Goal: Check status

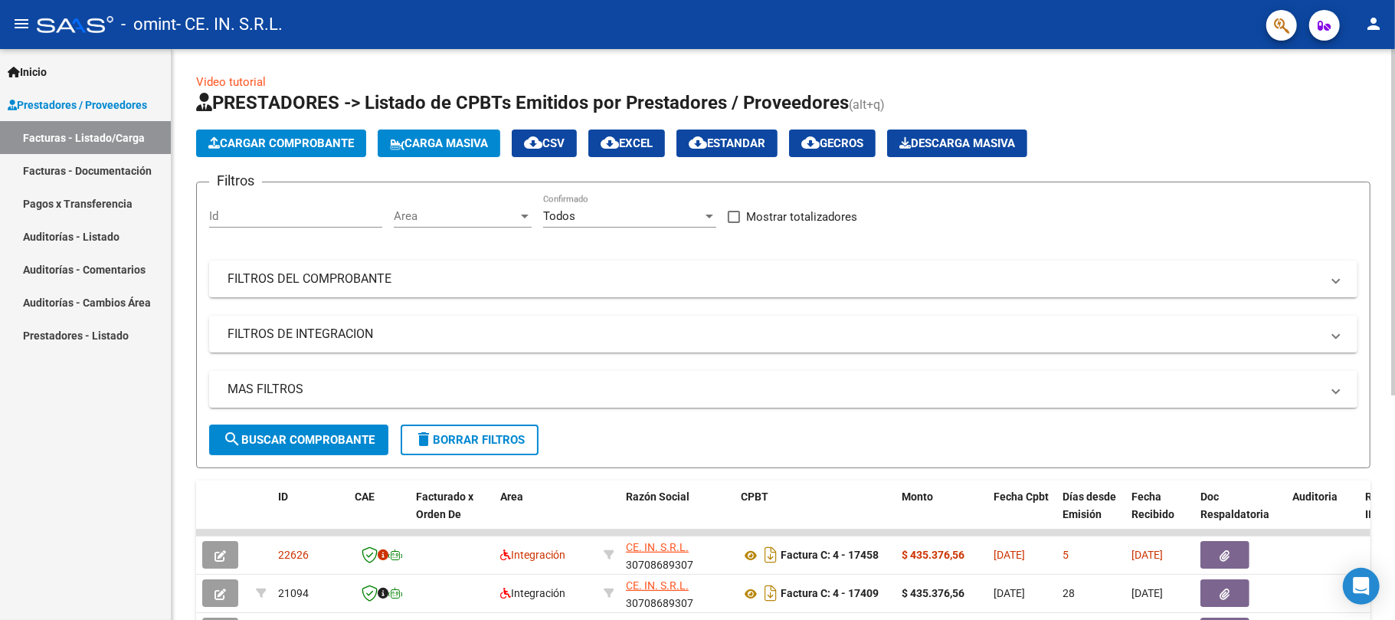
scroll to position [102, 0]
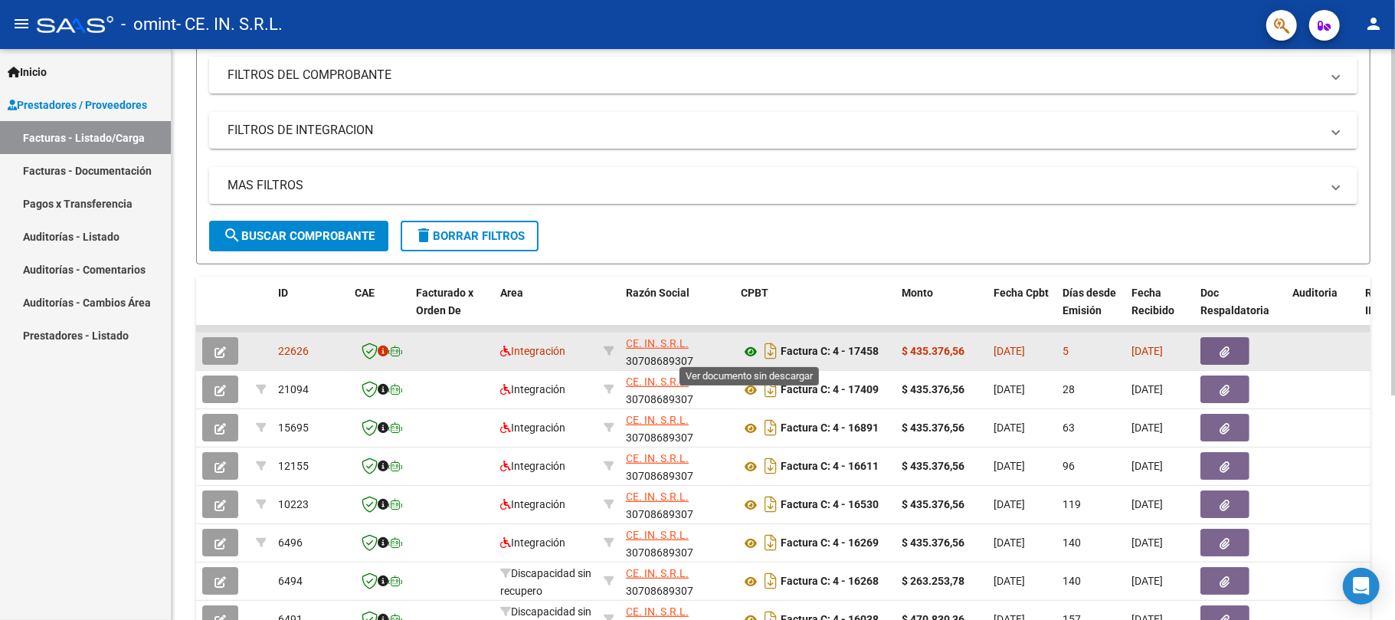
click at [745, 351] on icon at bounding box center [751, 352] width 20 height 18
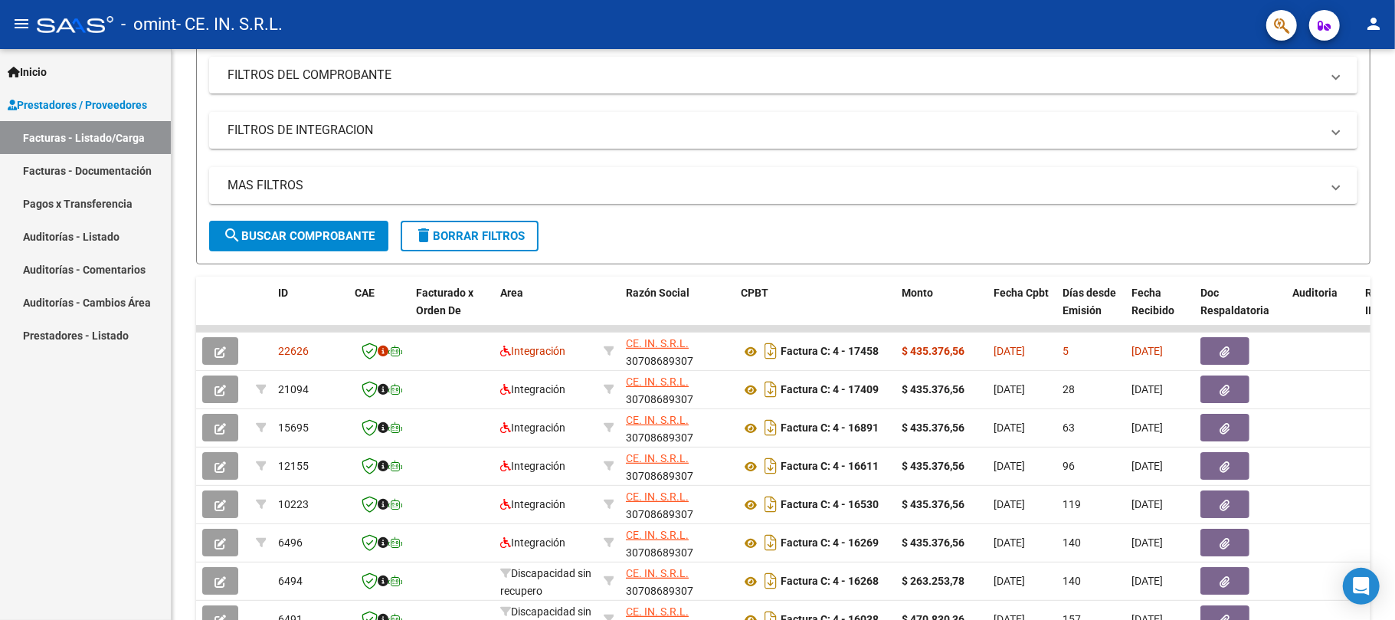
click at [25, 23] on mat-icon "menu" at bounding box center [21, 24] width 18 height 18
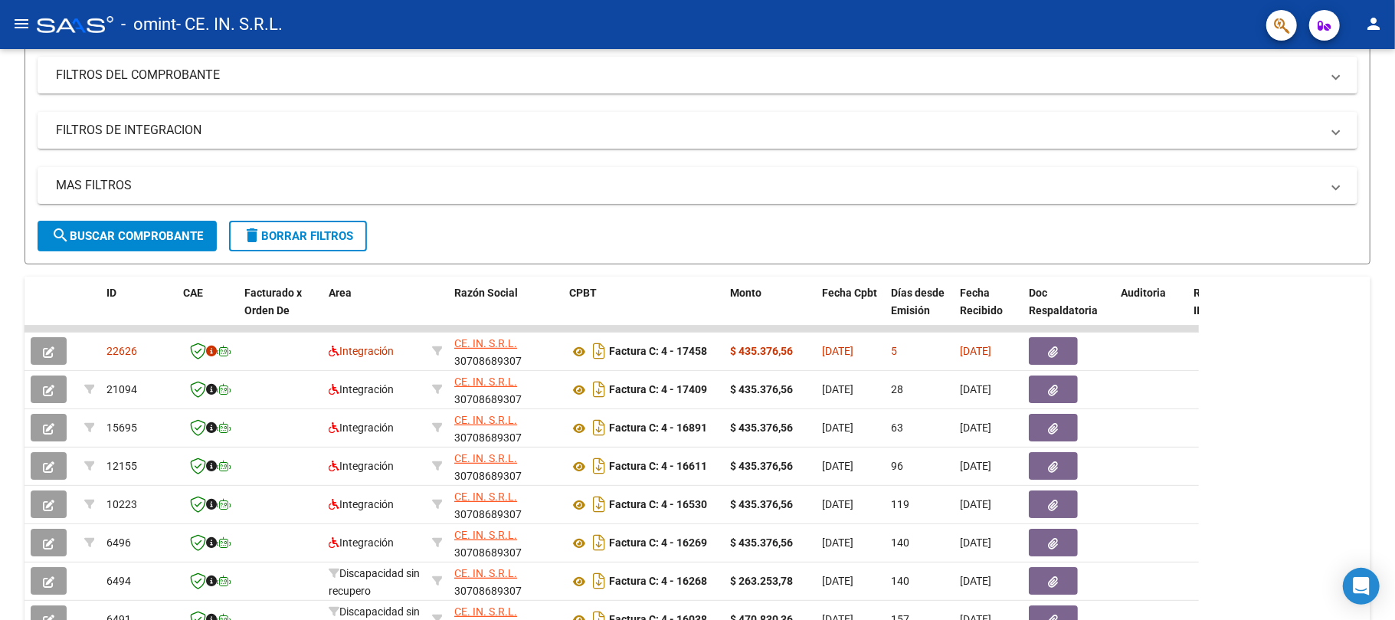
click at [15, 23] on mat-icon "menu" at bounding box center [21, 24] width 18 height 18
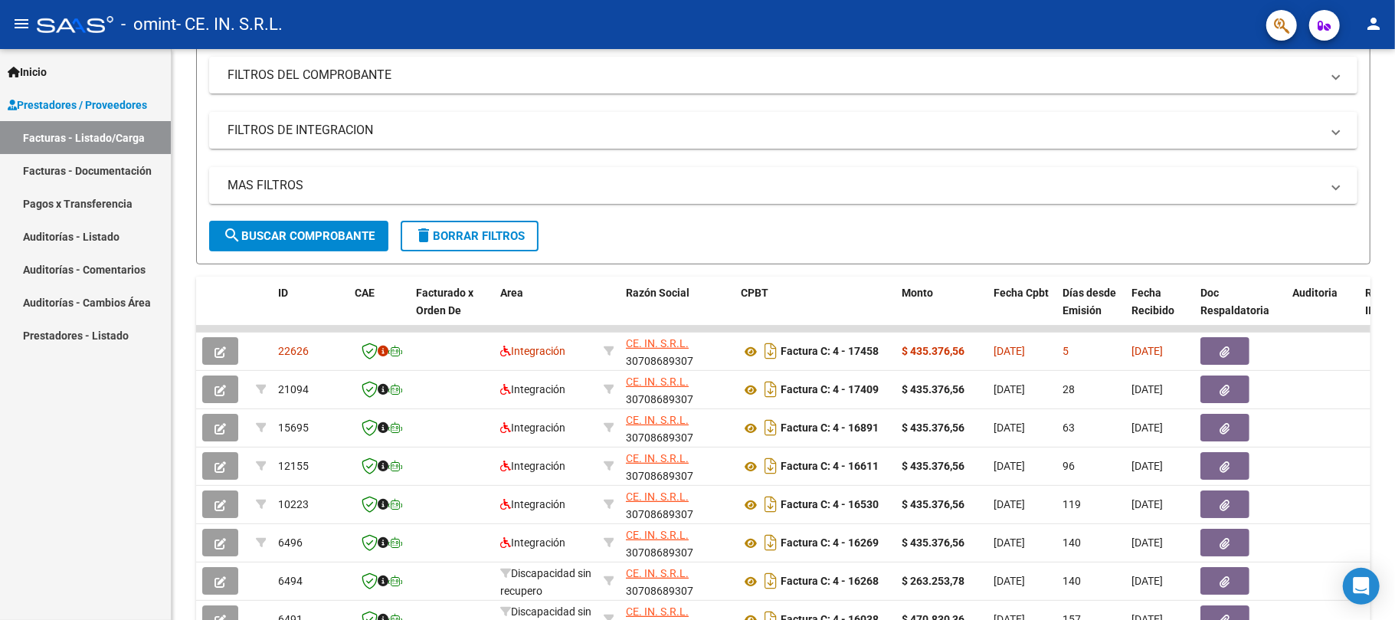
click at [93, 200] on link "Pagos x Transferencia" at bounding box center [85, 203] width 171 height 33
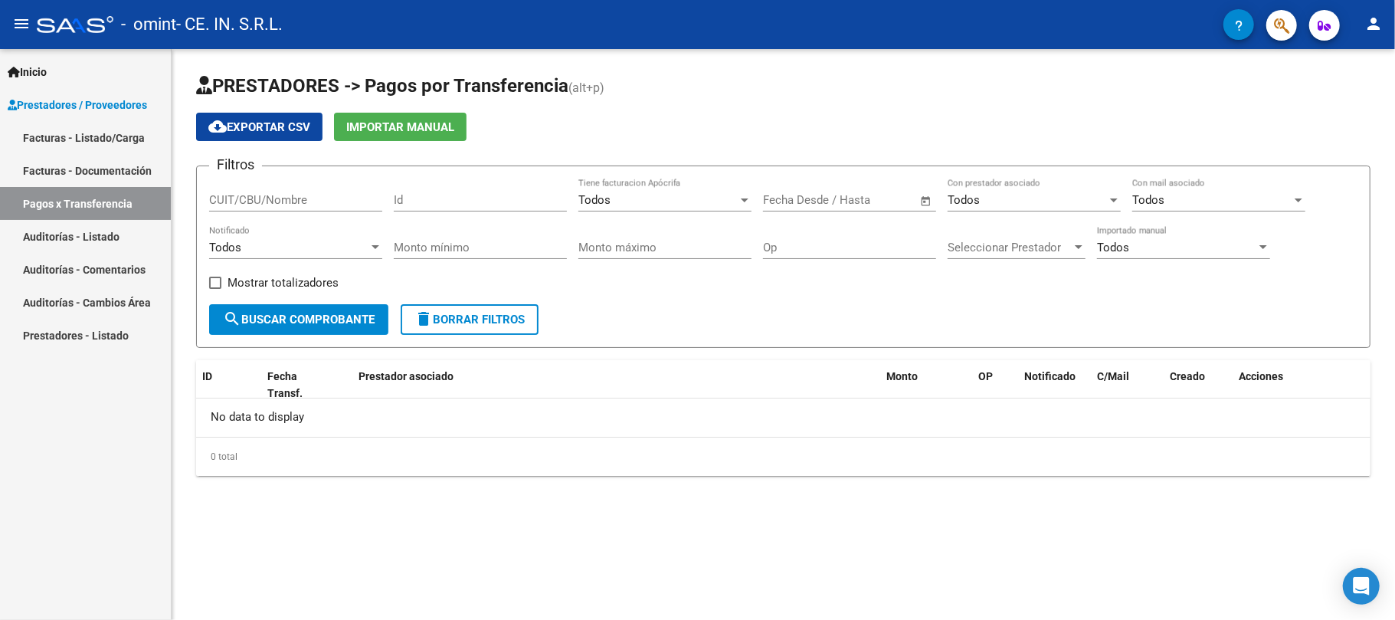
click at [920, 202] on span "Open calendar" at bounding box center [926, 200] width 37 height 37
click at [936, 242] on button "Previous month" at bounding box center [940, 243] width 31 height 31
click at [935, 242] on span "Previous month" at bounding box center [940, 243] width 31 height 31
click at [932, 242] on span "Previous month" at bounding box center [940, 243] width 31 height 31
click at [970, 237] on span "Next month" at bounding box center [971, 243] width 31 height 31
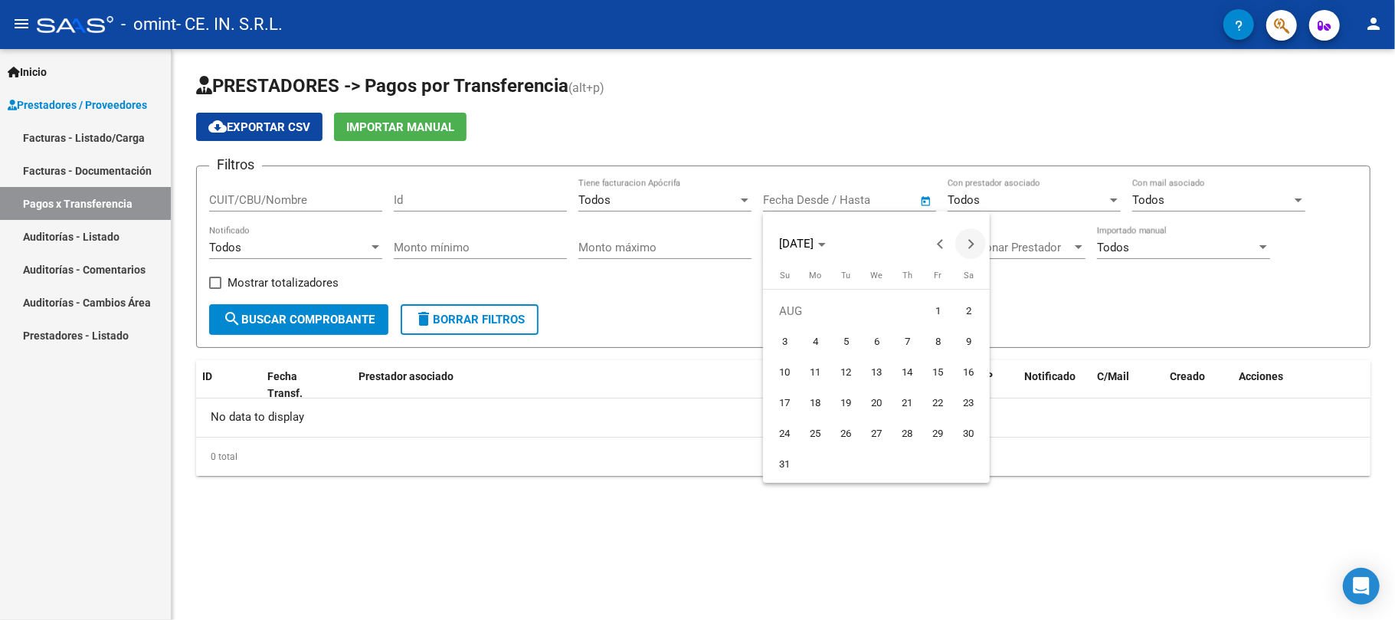
click at [970, 237] on span "Next month" at bounding box center [971, 243] width 31 height 31
click at [815, 333] on span "1" at bounding box center [816, 342] width 28 height 28
type input "[DATE]"
click at [972, 246] on button "Next month" at bounding box center [971, 243] width 31 height 31
click at [972, 246] on span "Next month" at bounding box center [971, 243] width 31 height 31
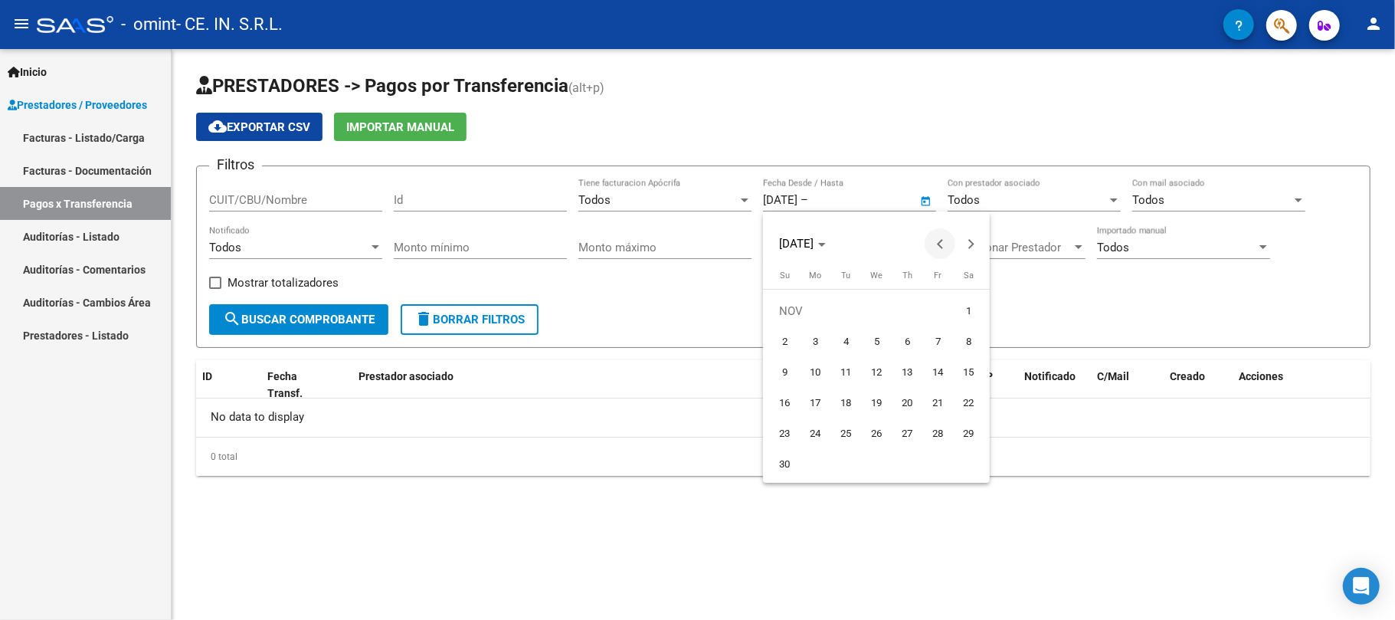
click at [943, 242] on button "Previous month" at bounding box center [940, 243] width 31 height 31
click at [810, 342] on span "6" at bounding box center [816, 342] width 28 height 28
type input "[DATE]"
click at [325, 319] on span "search Buscar Comprobante" at bounding box center [299, 320] width 152 height 14
